Goal: Transaction & Acquisition: Subscribe to service/newsletter

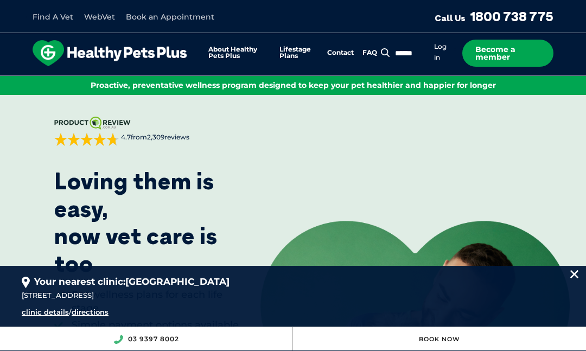
click at [511, 54] on link "Become a member" at bounding box center [507, 53] width 91 height 27
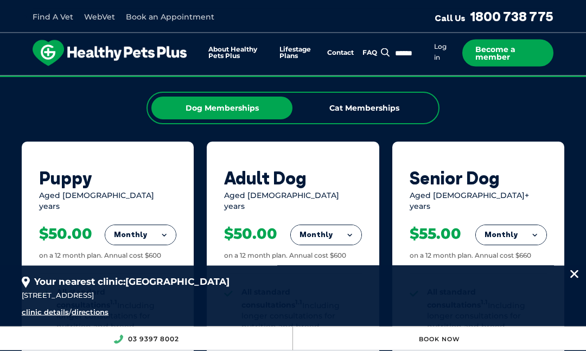
scroll to position [734, 0]
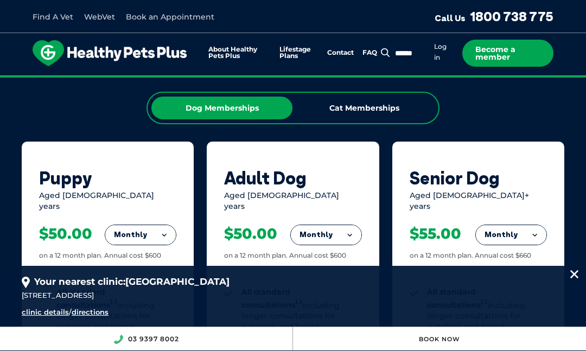
click at [348, 237] on button "Monthly" at bounding box center [326, 235] width 71 height 20
click at [327, 308] on li "Yearly" at bounding box center [326, 308] width 71 height 25
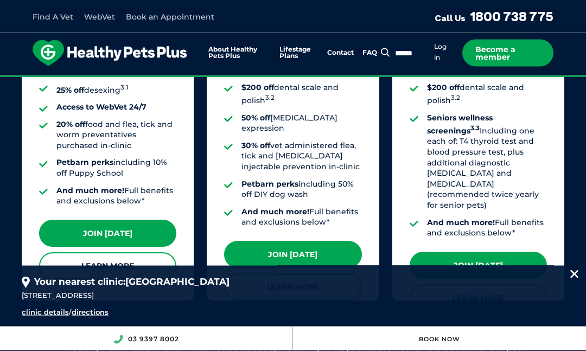
scroll to position [1104, 0]
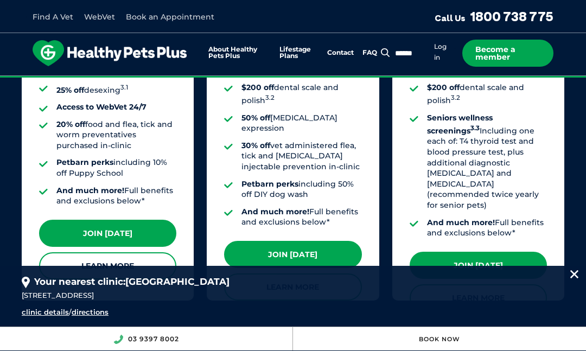
click at [292, 241] on link "Join [DATE]" at bounding box center [292, 254] width 137 height 27
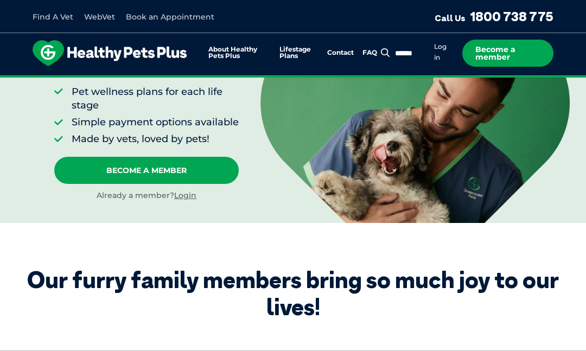
scroll to position [202, 0]
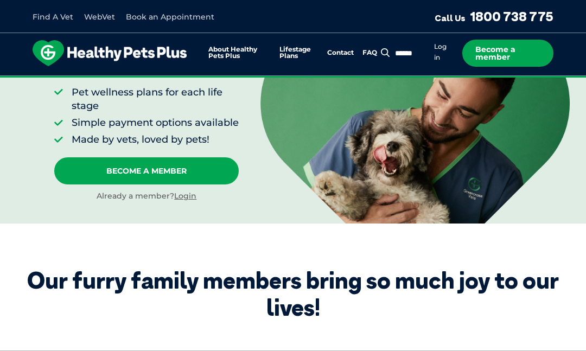
click at [154, 183] on link "Become A Member" at bounding box center [146, 170] width 184 height 27
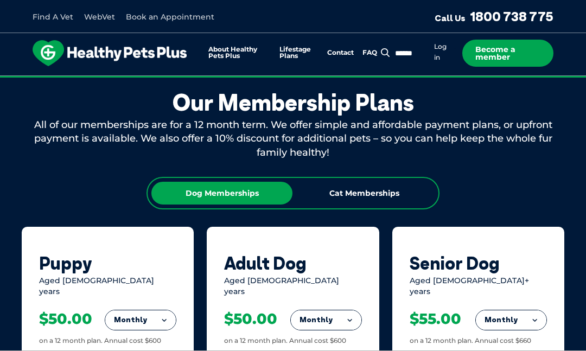
scroll to position [660, 0]
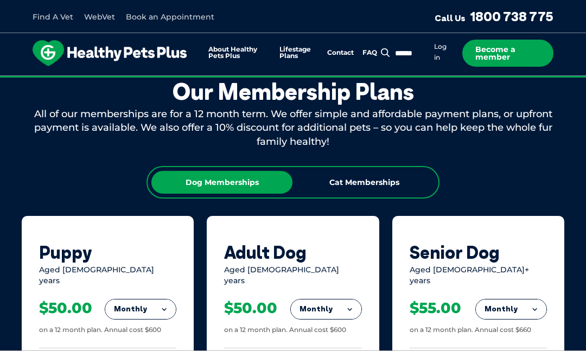
click at [514, 57] on link "Become a member" at bounding box center [507, 53] width 91 height 27
click at [510, 60] on link "Become a member" at bounding box center [507, 53] width 91 height 27
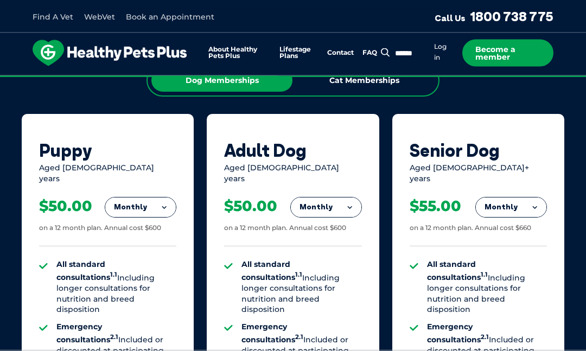
scroll to position [757, 0]
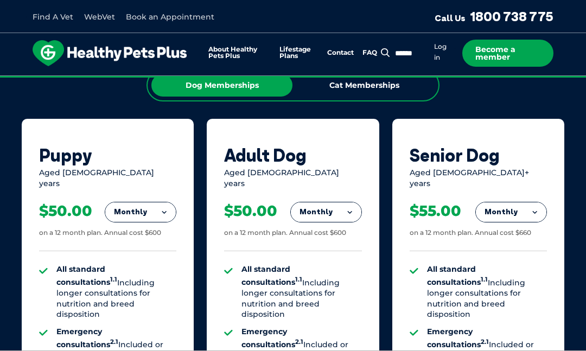
click at [349, 208] on button "Monthly" at bounding box center [326, 212] width 71 height 20
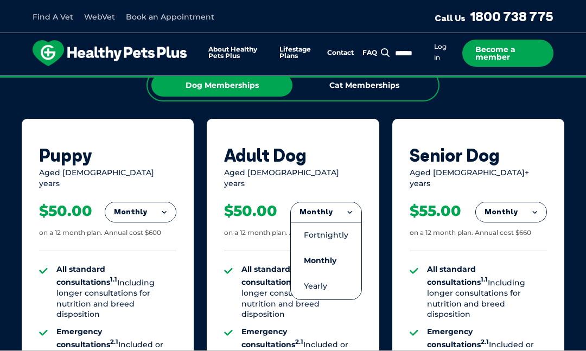
click at [327, 282] on li "Yearly" at bounding box center [326, 285] width 71 height 25
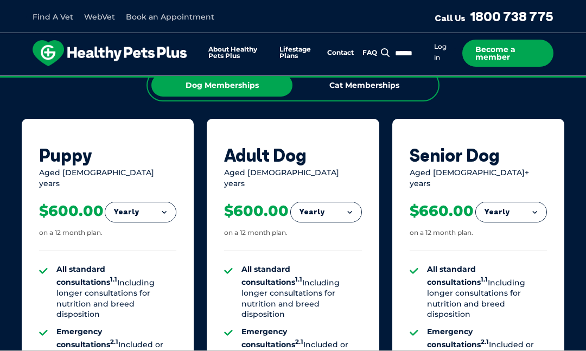
click at [516, 58] on link "Become a member" at bounding box center [507, 53] width 91 height 27
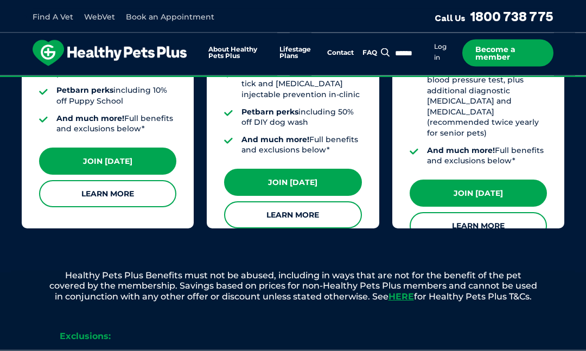
scroll to position [1176, 0]
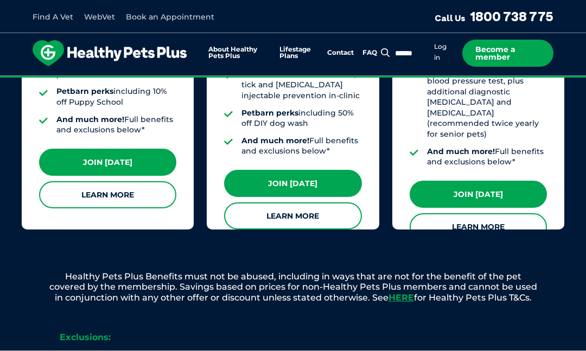
click at [299, 202] on link "Learn More" at bounding box center [292, 215] width 137 height 27
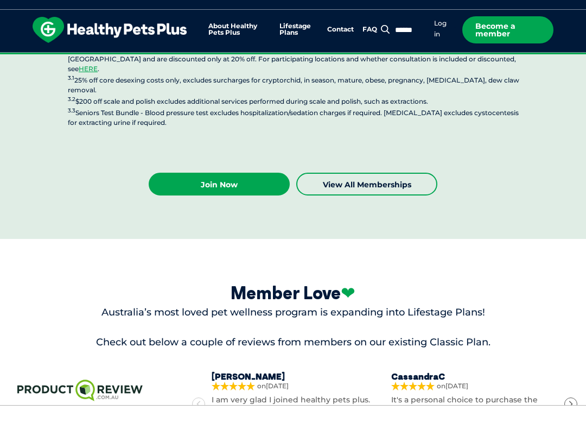
scroll to position [3086, 0]
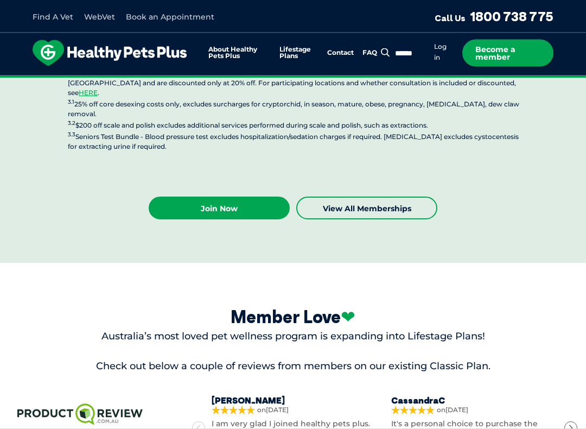
click at [367, 197] on link "View all Memberships" at bounding box center [366, 208] width 141 height 23
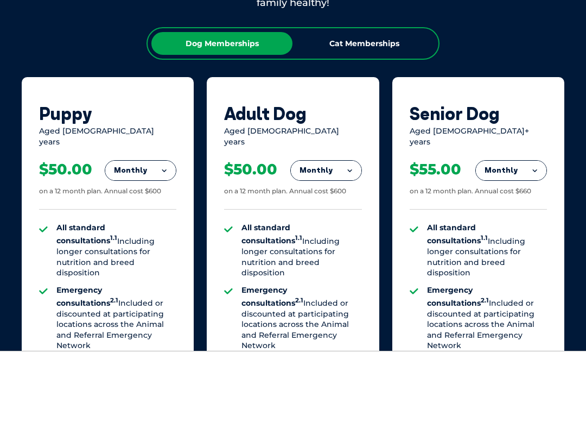
scroll to position [643, 0]
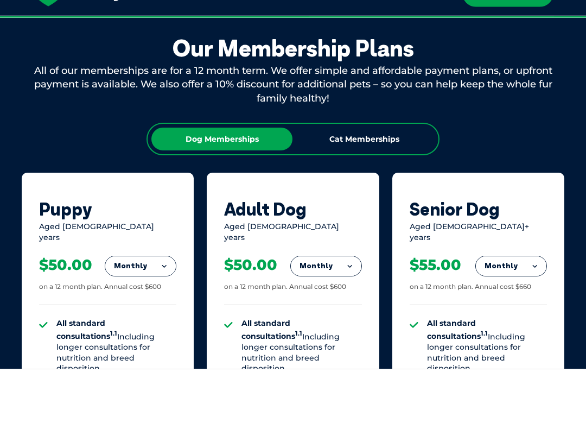
click at [356, 316] on button "Monthly" at bounding box center [326, 326] width 71 height 20
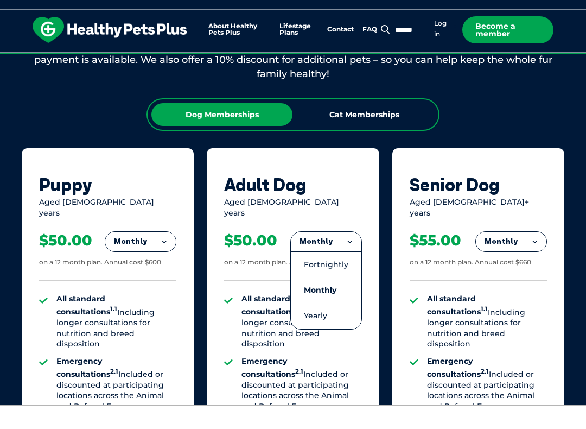
click at [325, 326] on li "Yearly" at bounding box center [326, 338] width 71 height 25
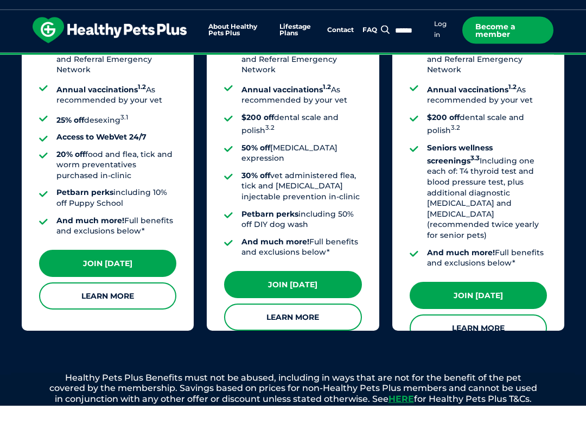
scroll to position [1073, 0]
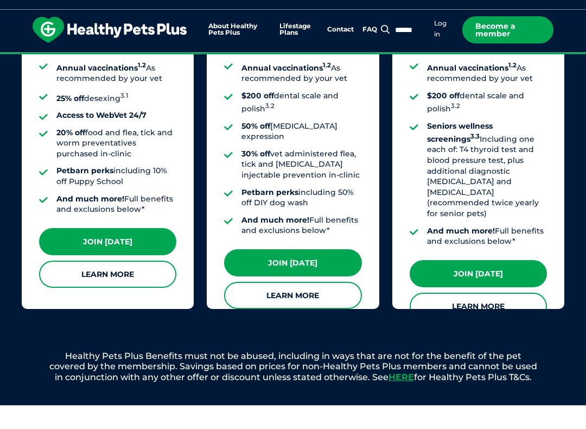
click at [311, 272] on link "Join [DATE]" at bounding box center [292, 285] width 137 height 27
